Goal: Information Seeking & Learning: Learn about a topic

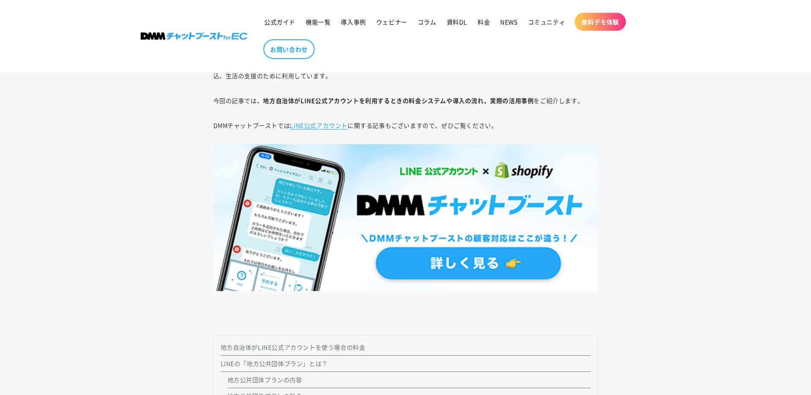
scroll to position [769, 0]
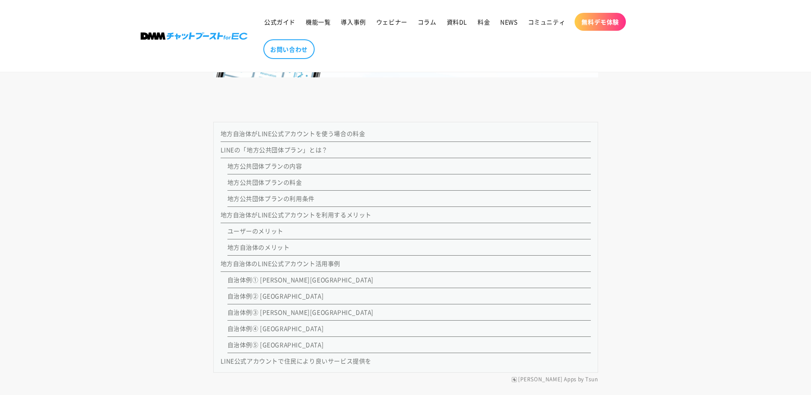
click at [286, 182] on link "地方公共団体プランの料金" at bounding box center [264, 182] width 75 height 9
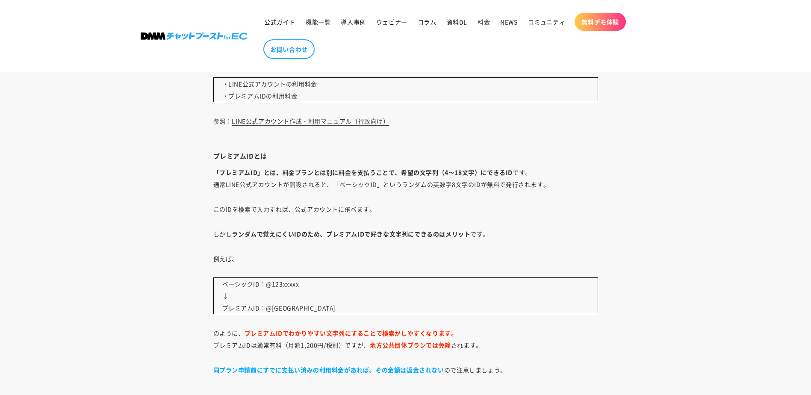
click at [318, 122] on link "LINE公式アカウント作成・利用マニュアル（行政向け）" at bounding box center [310, 121] width 157 height 9
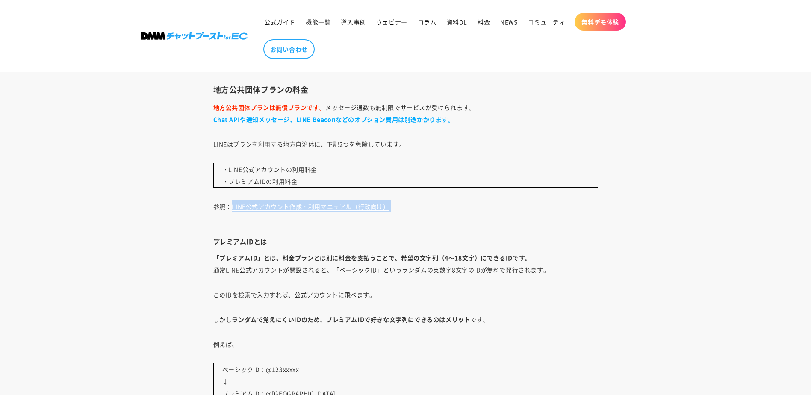
drag, startPoint x: 394, startPoint y: 207, endPoint x: 232, endPoint y: 205, distance: 162.4
click at [232, 205] on p "参照： LINE公式アカウント作成・利用マニュアル（行政向け）" at bounding box center [405, 212] width 385 height 24
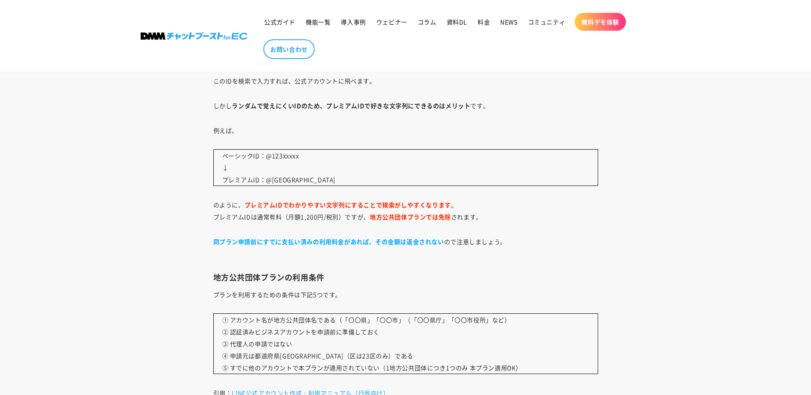
scroll to position [2057, 0]
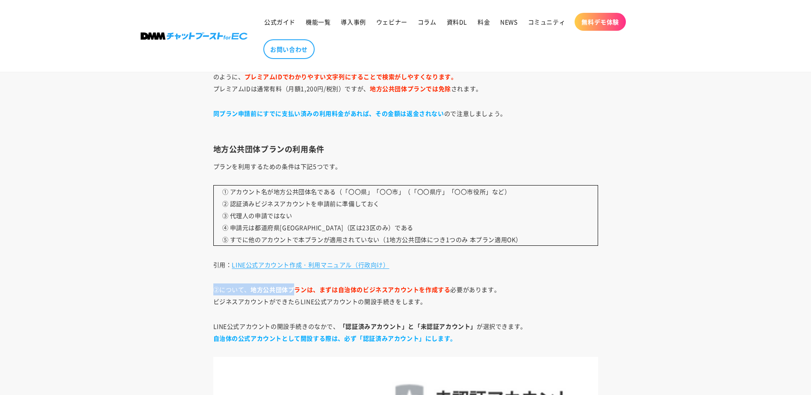
drag, startPoint x: 393, startPoint y: 269, endPoint x: 293, endPoint y: 275, distance: 100.2
click at [422, 271] on p "引用： LINE公式アカウント作成・利用マニュアル（行政向け）" at bounding box center [405, 265] width 385 height 12
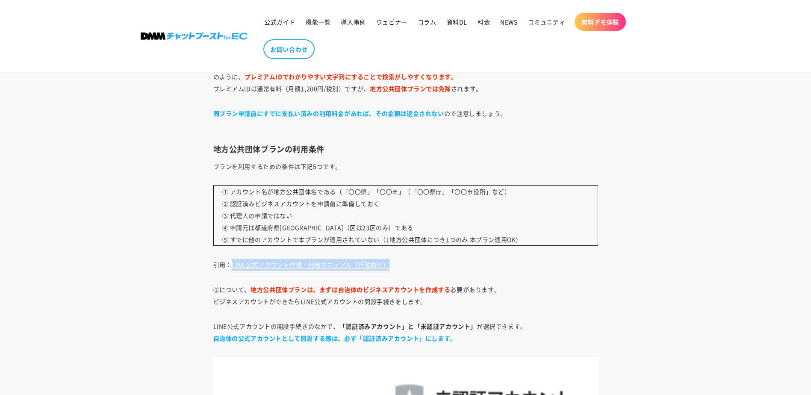
drag, startPoint x: 396, startPoint y: 265, endPoint x: 231, endPoint y: 265, distance: 165.0
click at [231, 265] on p "引用： LINE公式アカウント作成・利用マニュアル（行政向け）" at bounding box center [405, 265] width 385 height 12
drag, startPoint x: 231, startPoint y: 264, endPoint x: 235, endPoint y: 263, distance: 4.5
drag, startPoint x: 235, startPoint y: 263, endPoint x: 270, endPoint y: 268, distance: 35.0
copy link "LINE公式アカウント作成・利用マニュアル（行政向け）"
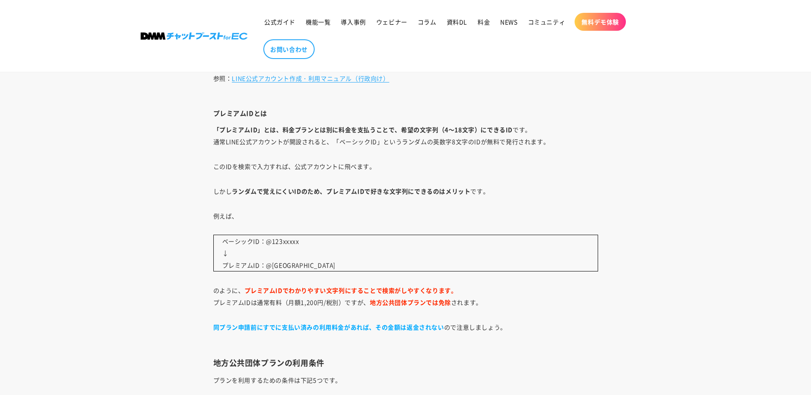
scroll to position [1629, 0]
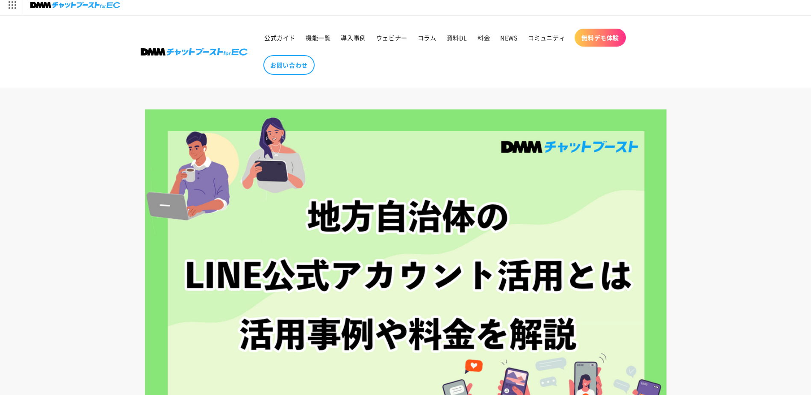
scroll to position [796, 0]
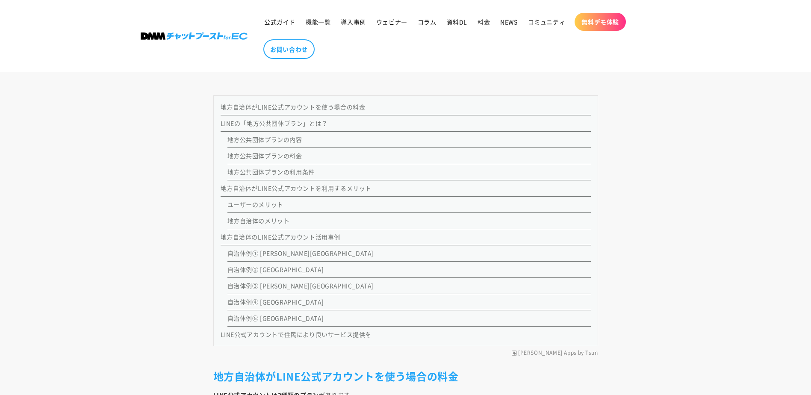
drag, startPoint x: 300, startPoint y: 259, endPoint x: 295, endPoint y: 259, distance: 4.7
